Goal: Task Accomplishment & Management: Use online tool/utility

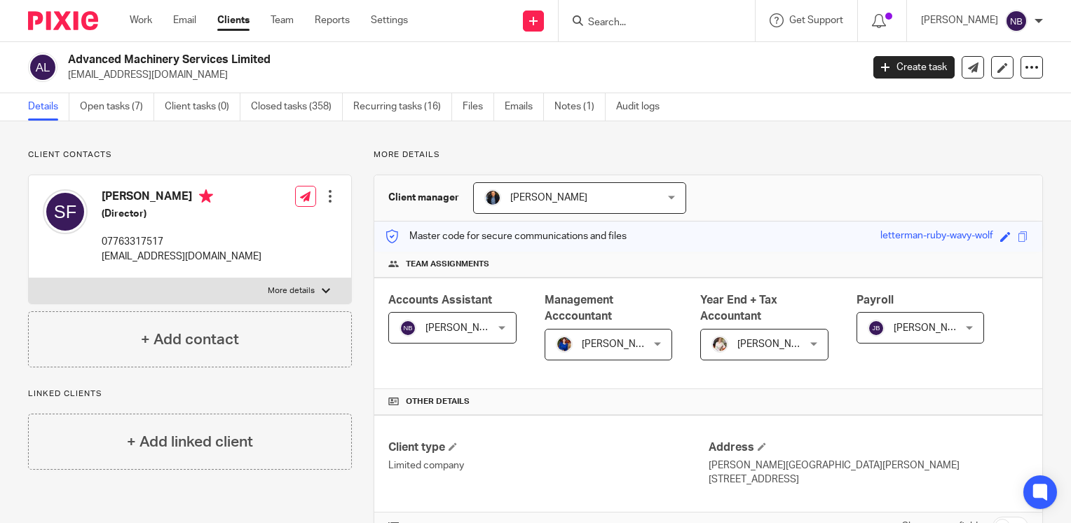
scroll to position [945, 0]
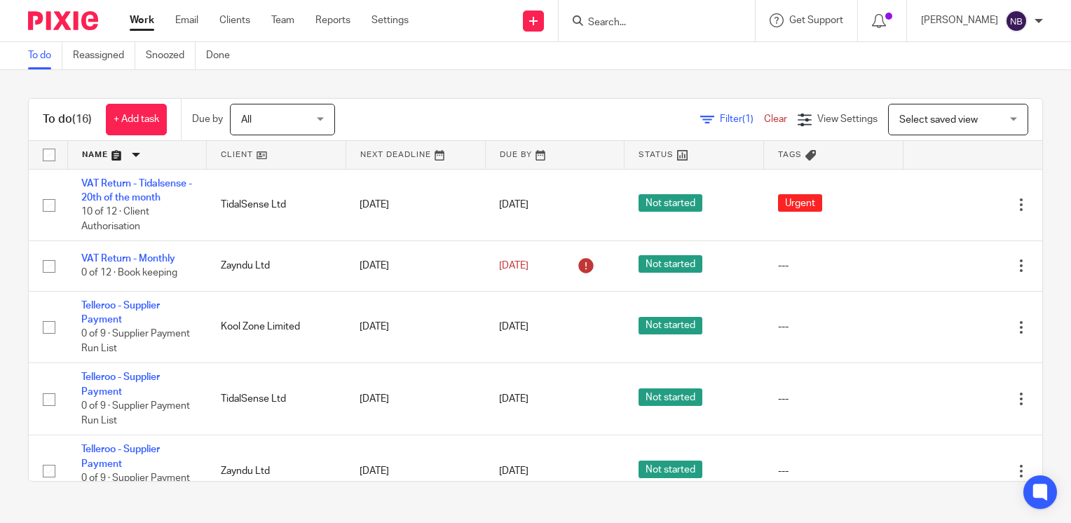
click at [242, 154] on link at bounding box center [276, 155] width 139 height 28
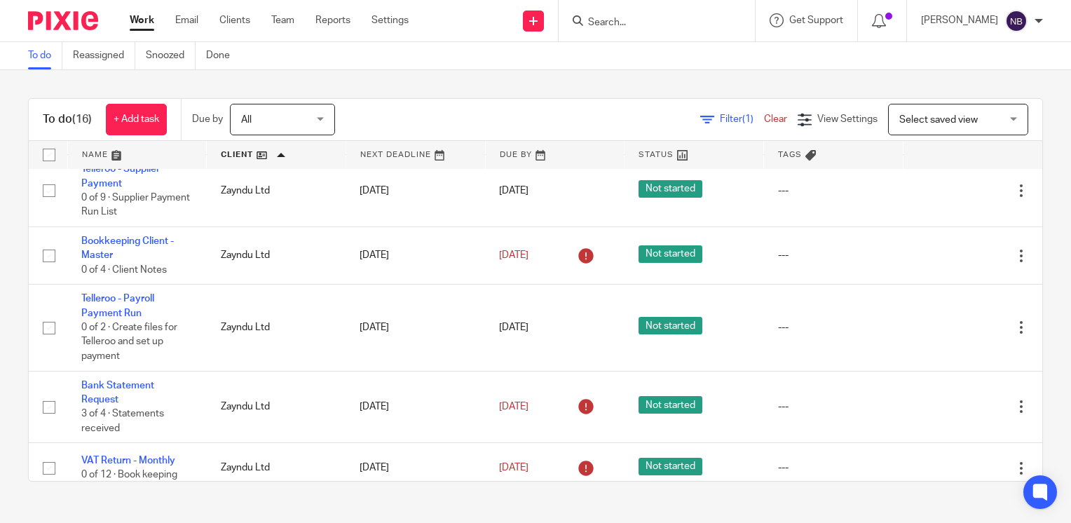
scroll to position [796, 0]
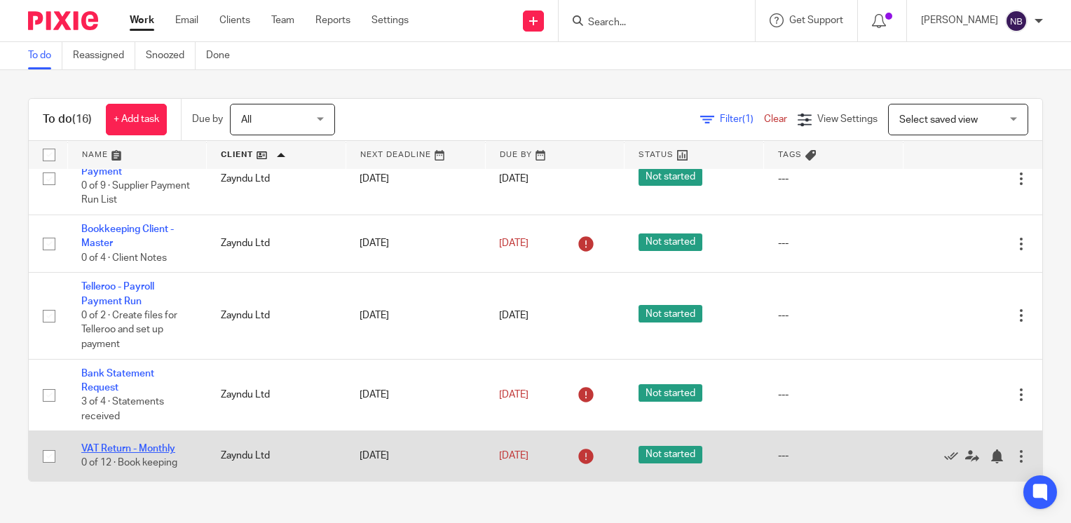
click at [123, 449] on link "VAT Return - Monthly" at bounding box center [128, 449] width 94 height 10
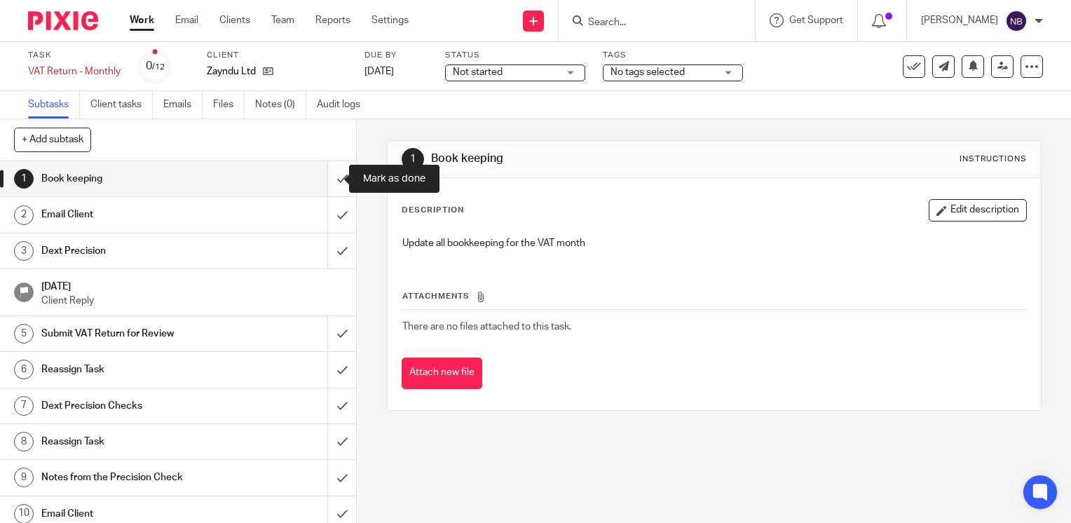
click at [330, 175] on input "submit" at bounding box center [178, 178] width 356 height 35
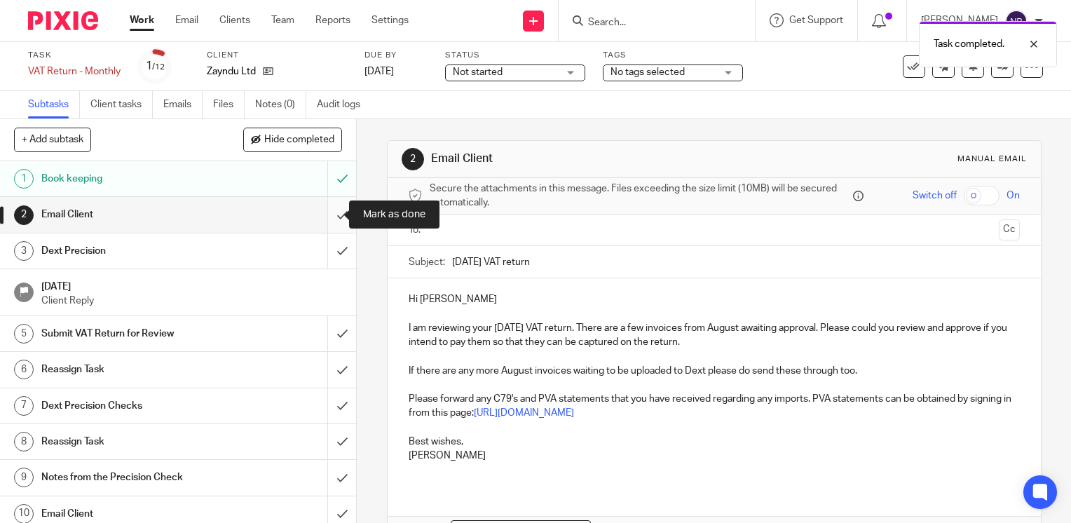
click at [334, 213] on input "submit" at bounding box center [178, 214] width 356 height 35
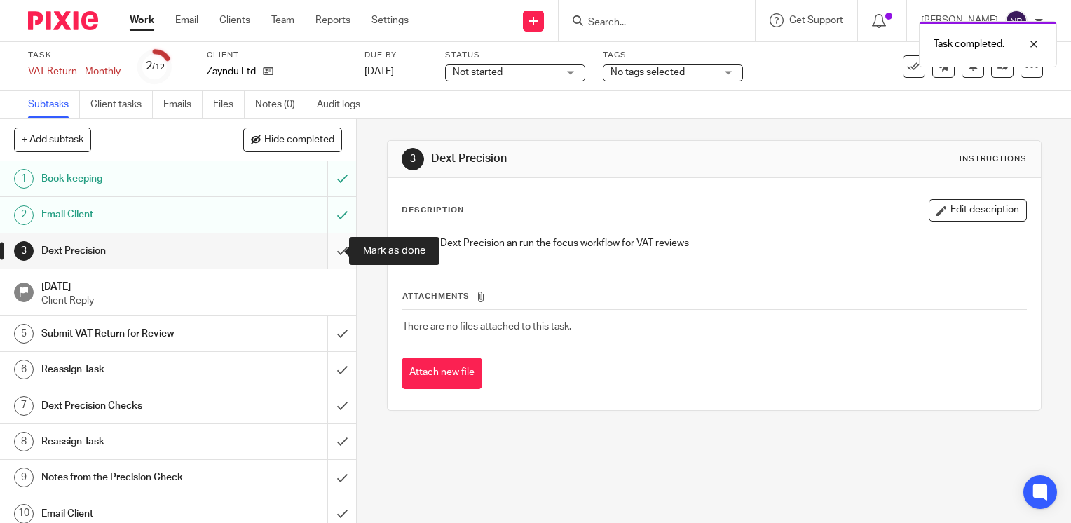
click at [330, 257] on input "submit" at bounding box center [178, 251] width 356 height 35
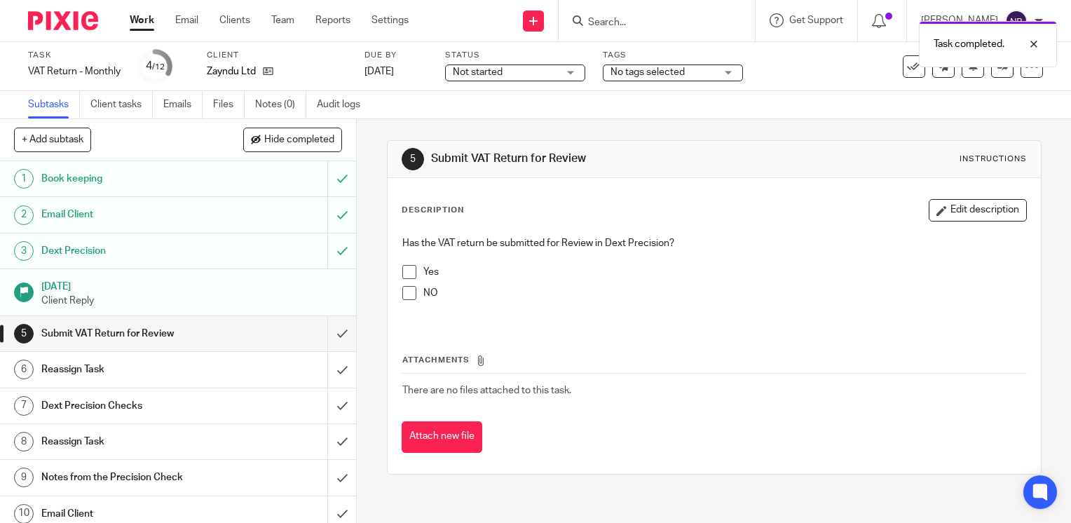
click at [407, 269] on span at bounding box center [410, 272] width 14 height 14
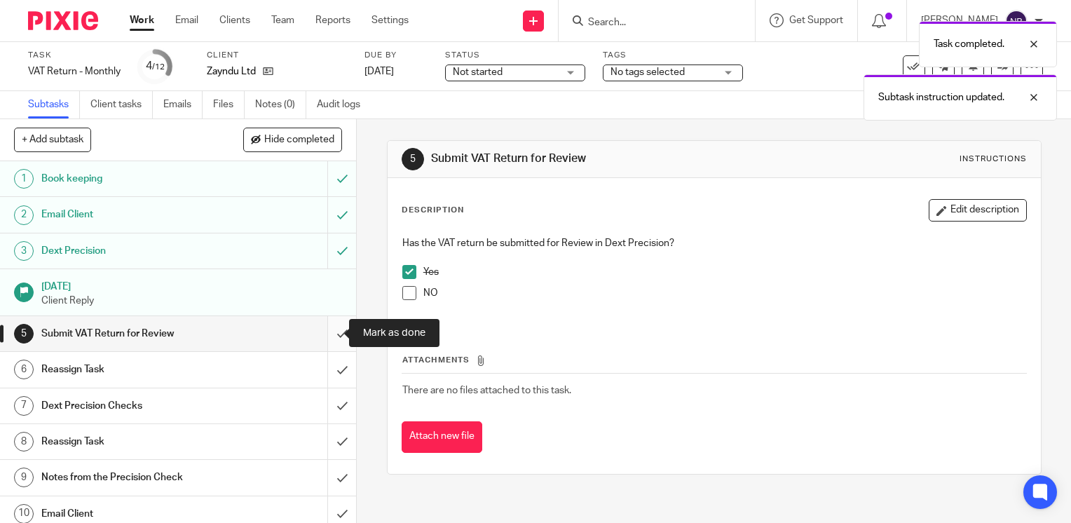
click at [330, 330] on input "submit" at bounding box center [178, 333] width 356 height 35
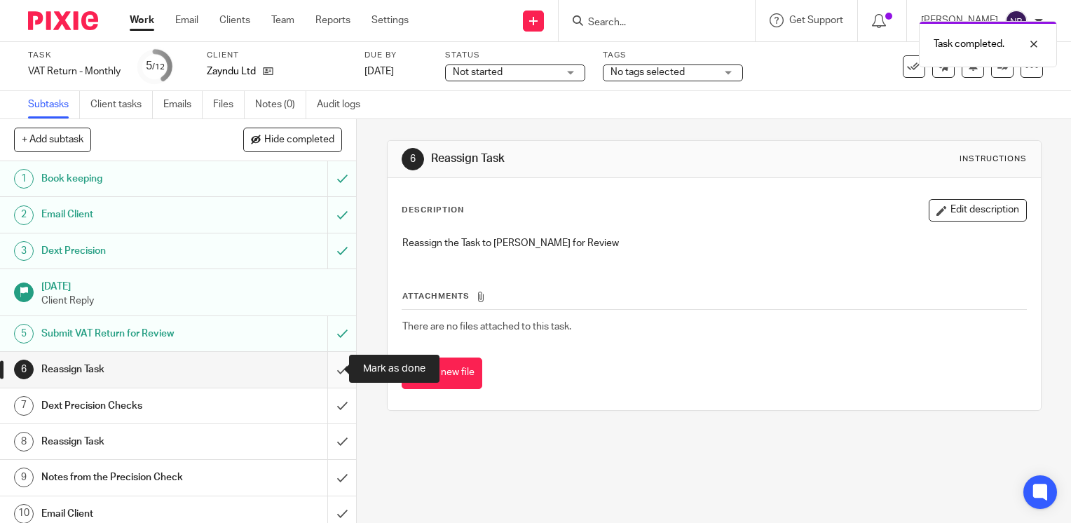
click at [334, 372] on input "submit" at bounding box center [178, 369] width 356 height 35
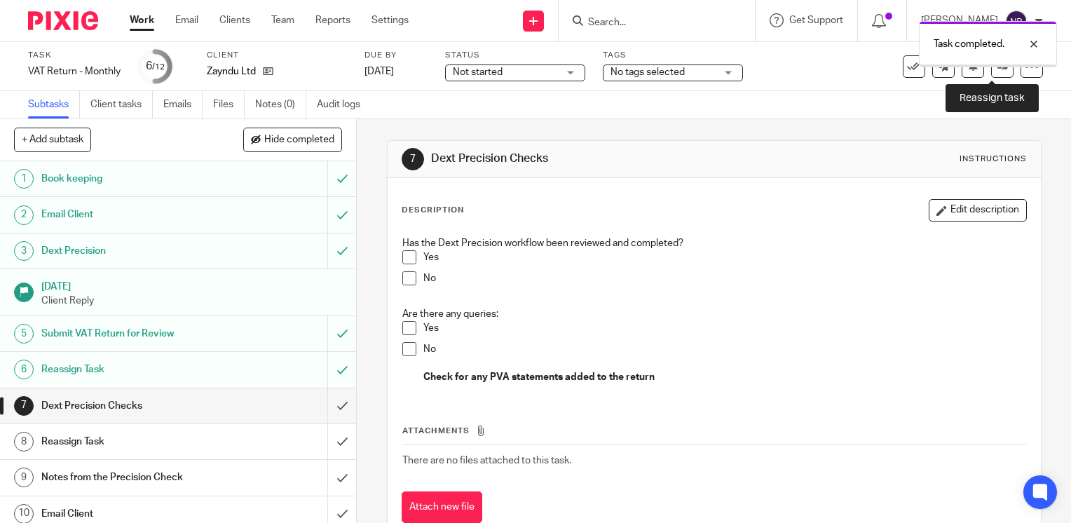
click at [998, 69] on icon at bounding box center [1003, 66] width 11 height 11
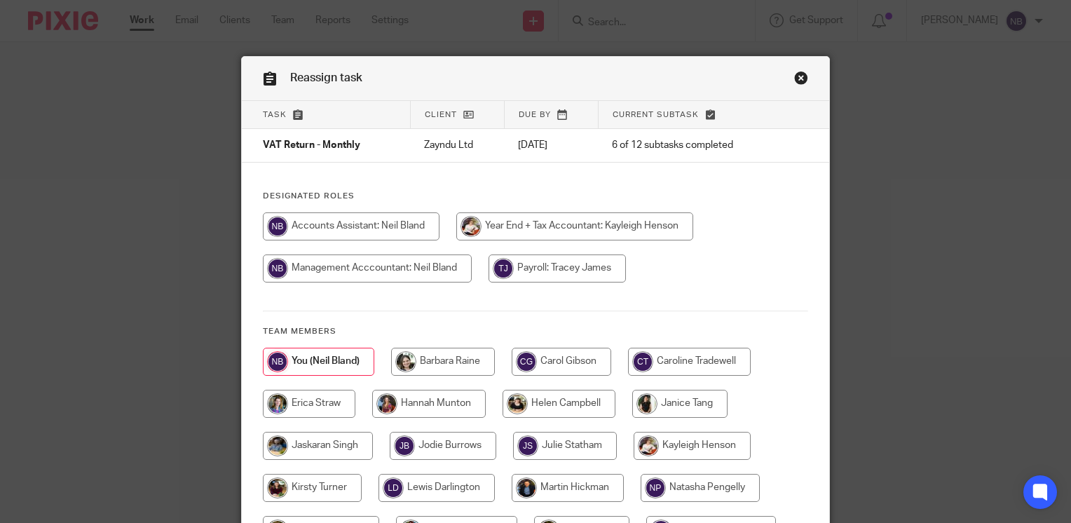
click at [515, 397] on input "radio" at bounding box center [559, 404] width 113 height 28
radio input "true"
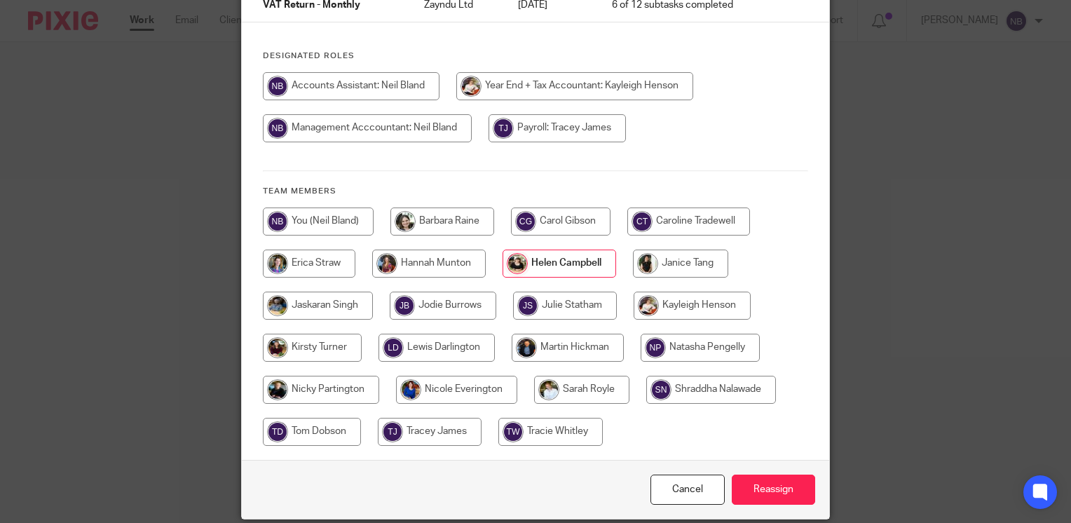
scroll to position [191, 0]
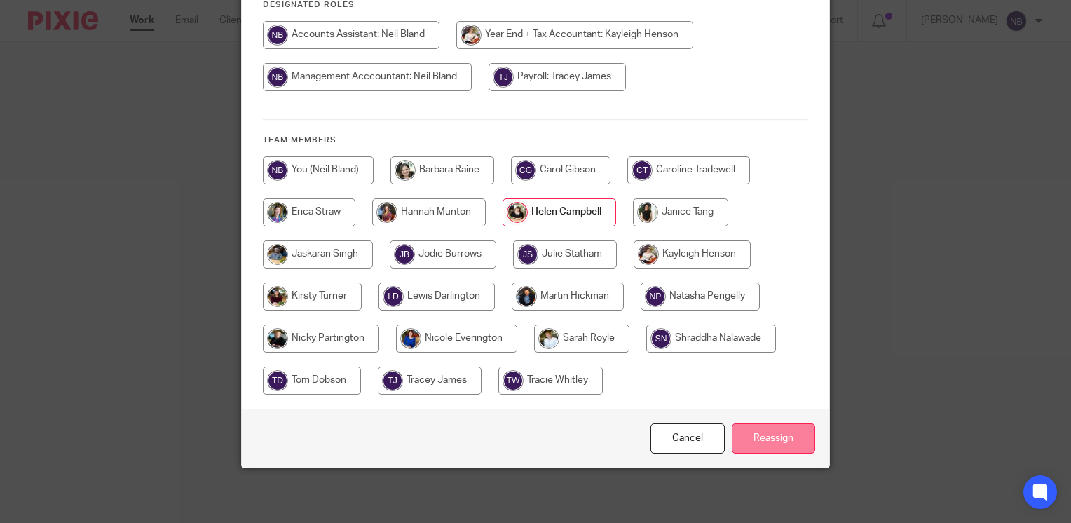
click at [758, 429] on input "Reassign" at bounding box center [773, 439] width 83 height 30
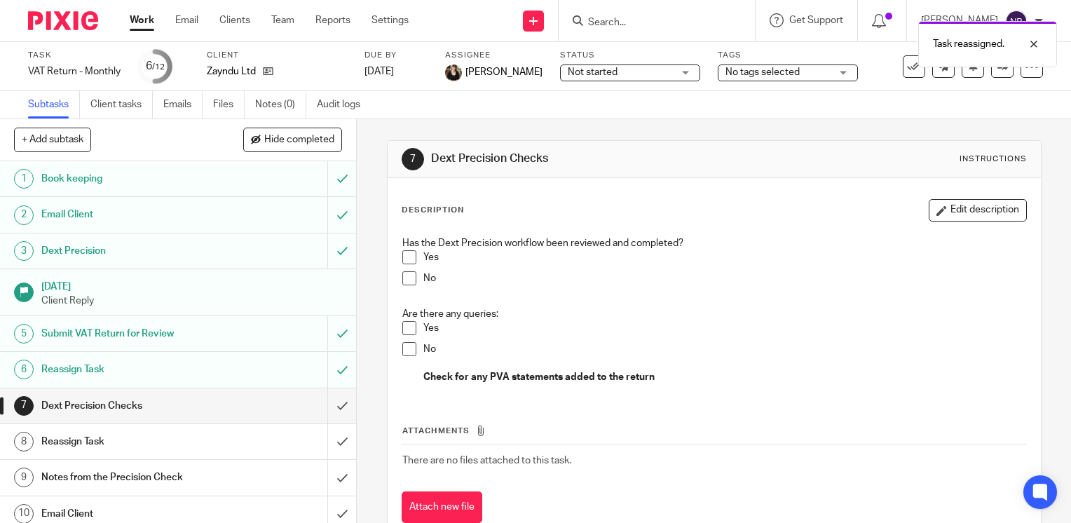
click at [151, 24] on link "Work" at bounding box center [142, 20] width 25 height 14
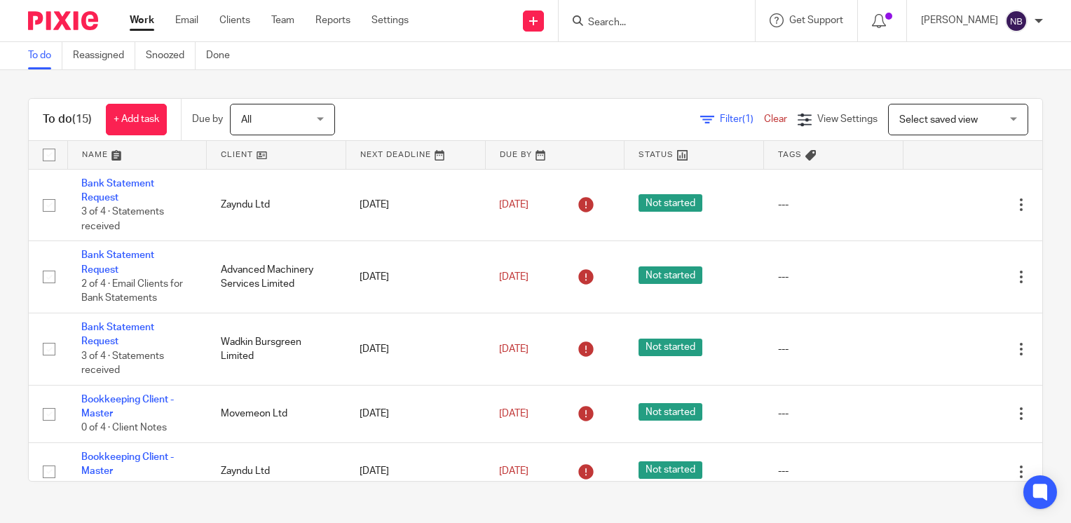
click at [241, 154] on link at bounding box center [276, 155] width 139 height 28
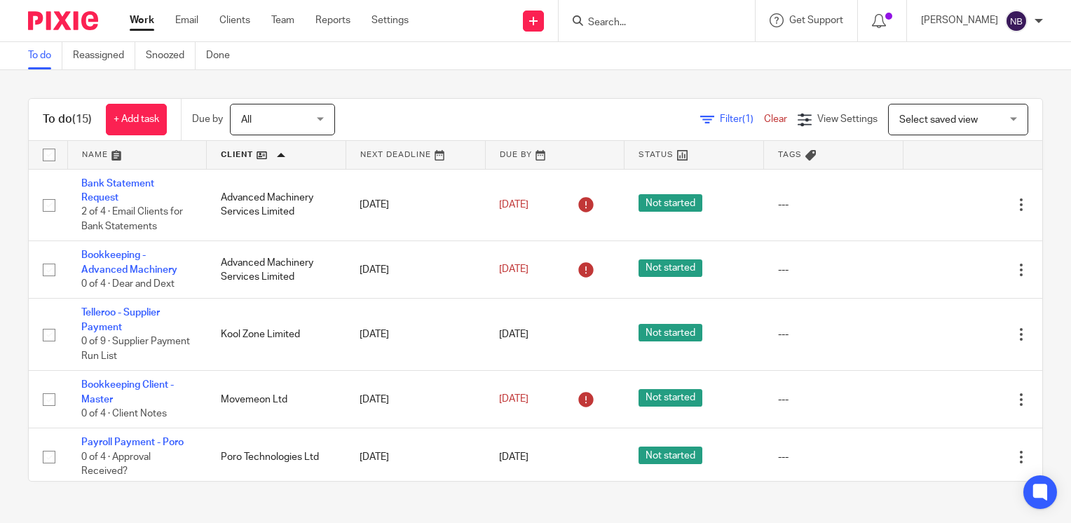
click at [1050, 18] on div "[PERSON_NAME] My profile Email integration Logout" at bounding box center [982, 20] width 150 height 41
click at [1040, 20] on div at bounding box center [1039, 21] width 8 height 8
click at [993, 99] on span "Logout" at bounding box center [979, 98] width 32 height 10
